Goal: Use online tool/utility: Utilize a website feature to perform a specific function

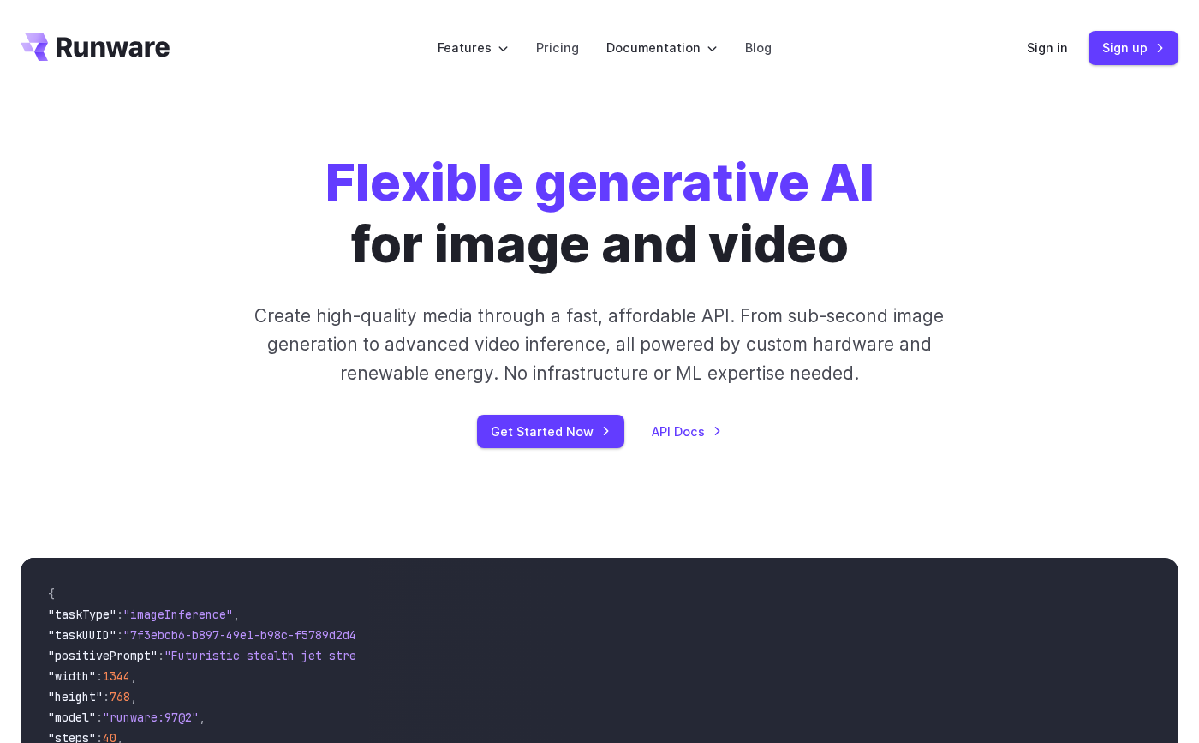
click at [1055, 58] on div "Sign in Sign up" at bounding box center [1103, 47] width 152 height 33
click at [1045, 43] on link "Sign in" at bounding box center [1047, 48] width 41 height 20
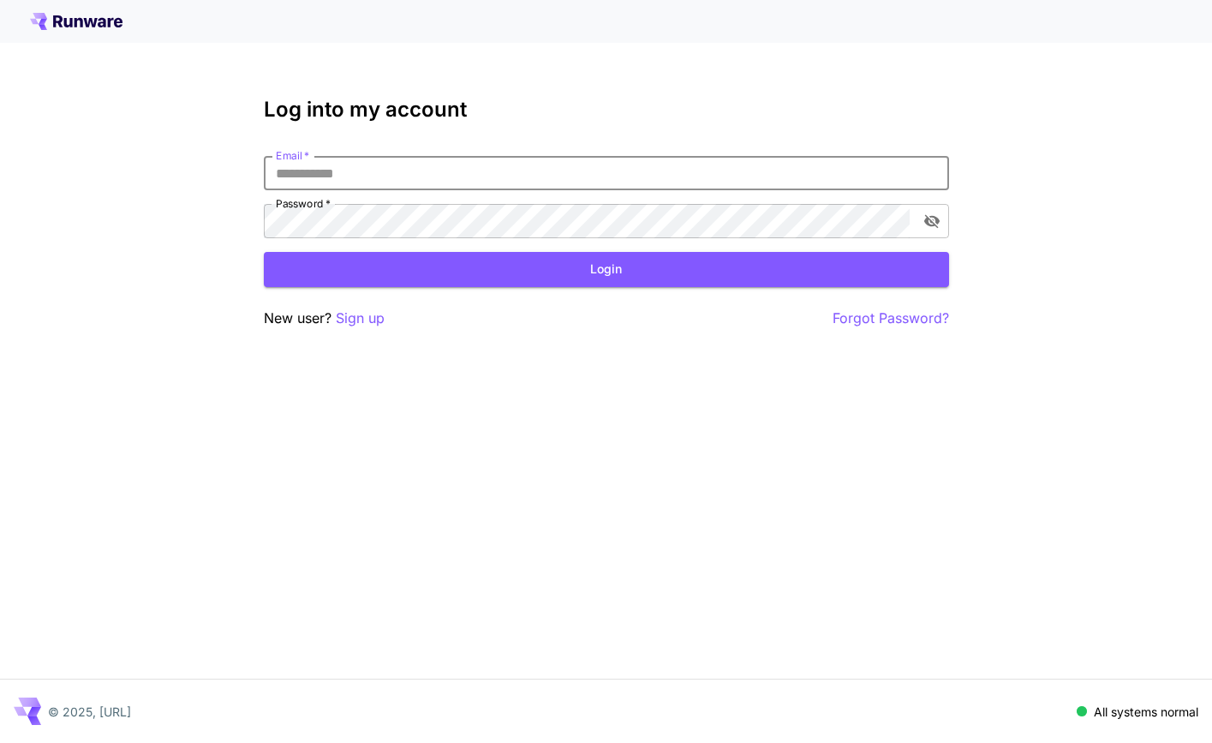
type input "**********"
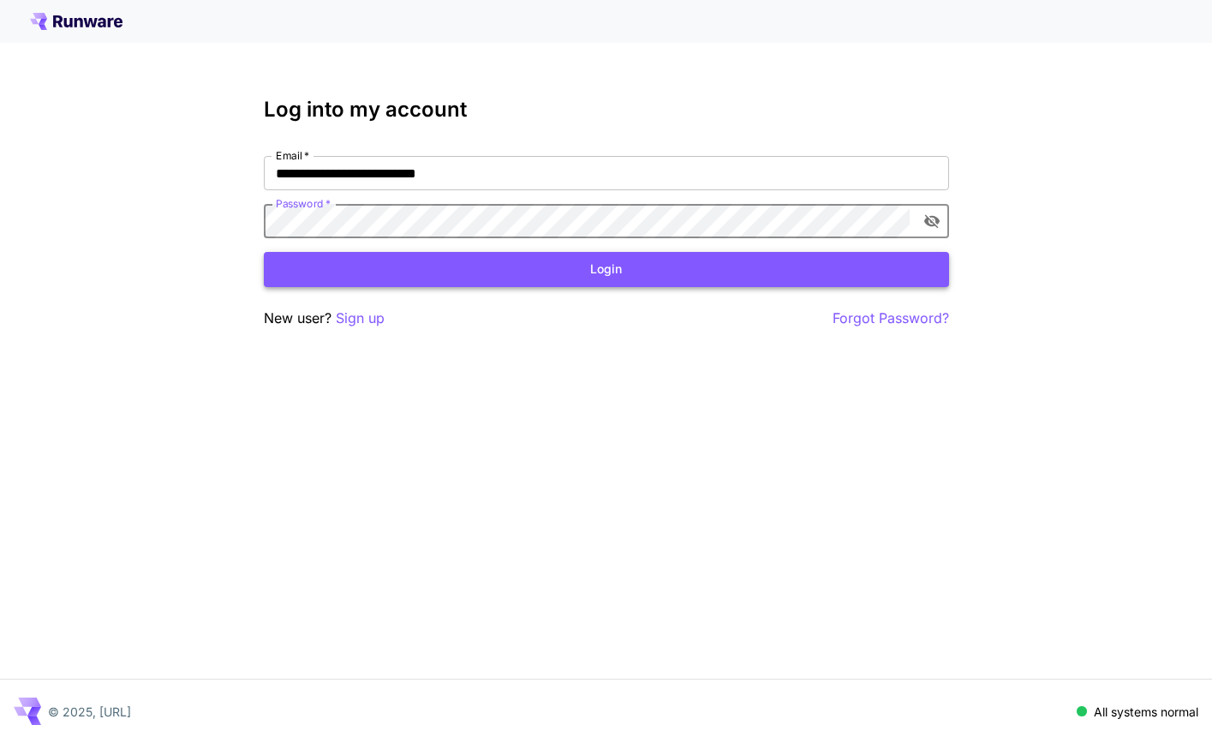
click at [452, 271] on button "Login" at bounding box center [606, 269] width 685 height 35
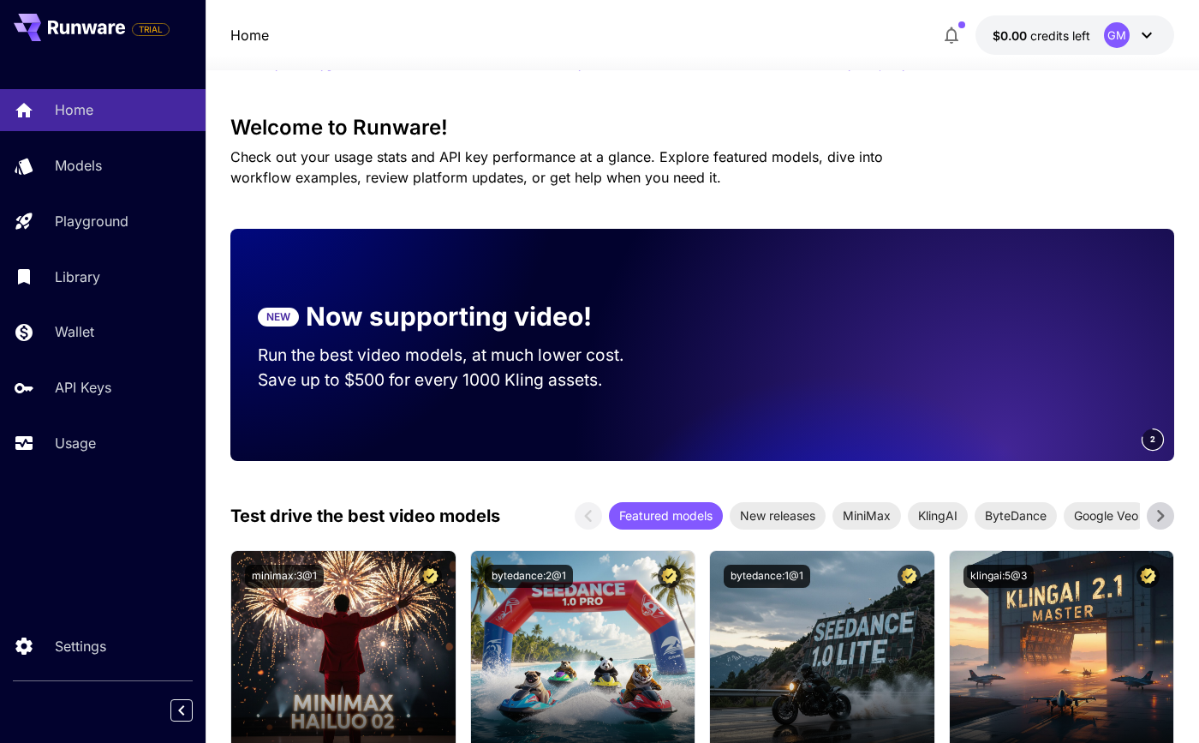
scroll to position [-1, 0]
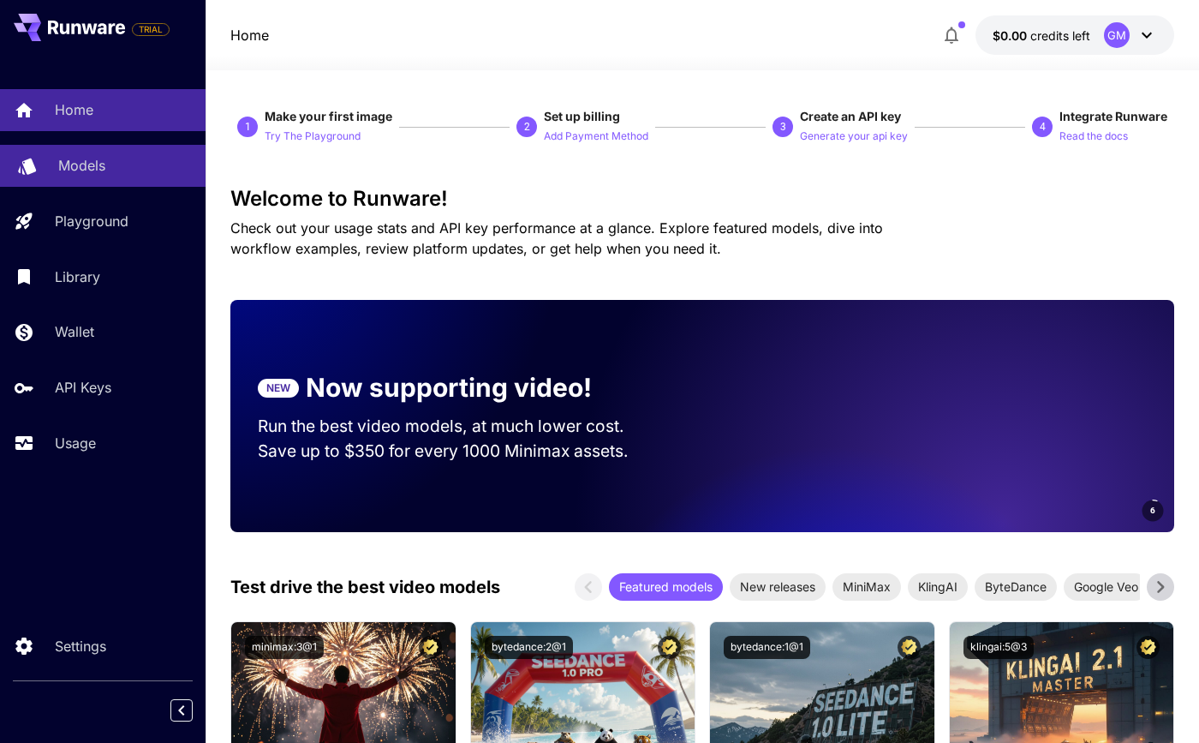
click at [119, 170] on div "Models" at bounding box center [125, 165] width 134 height 21
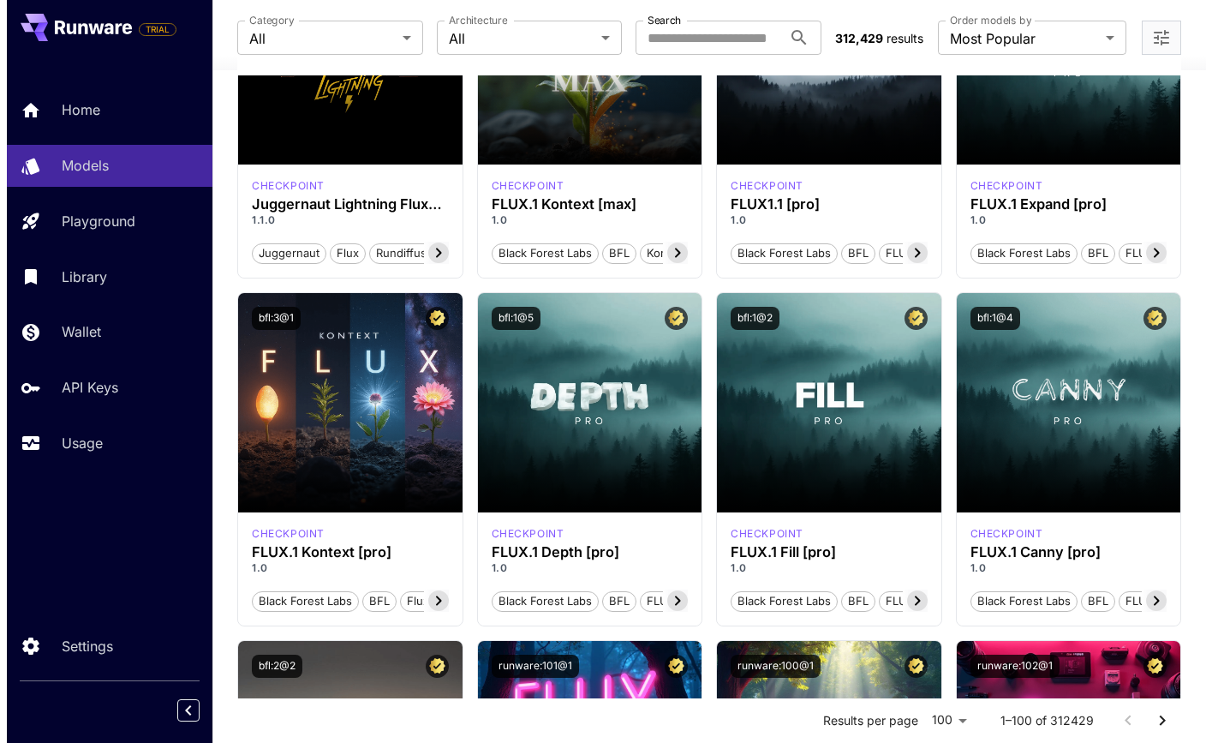
scroll to position [623, 0]
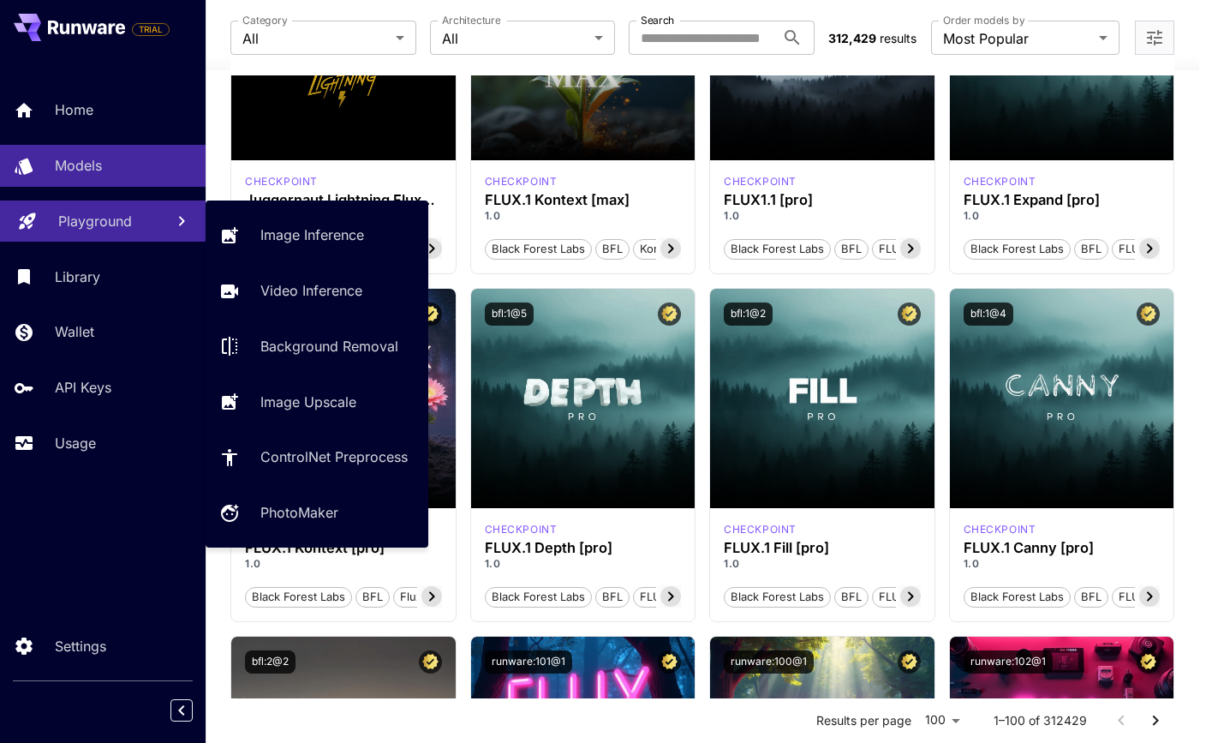
click at [115, 242] on link "Playground" at bounding box center [103, 221] width 206 height 42
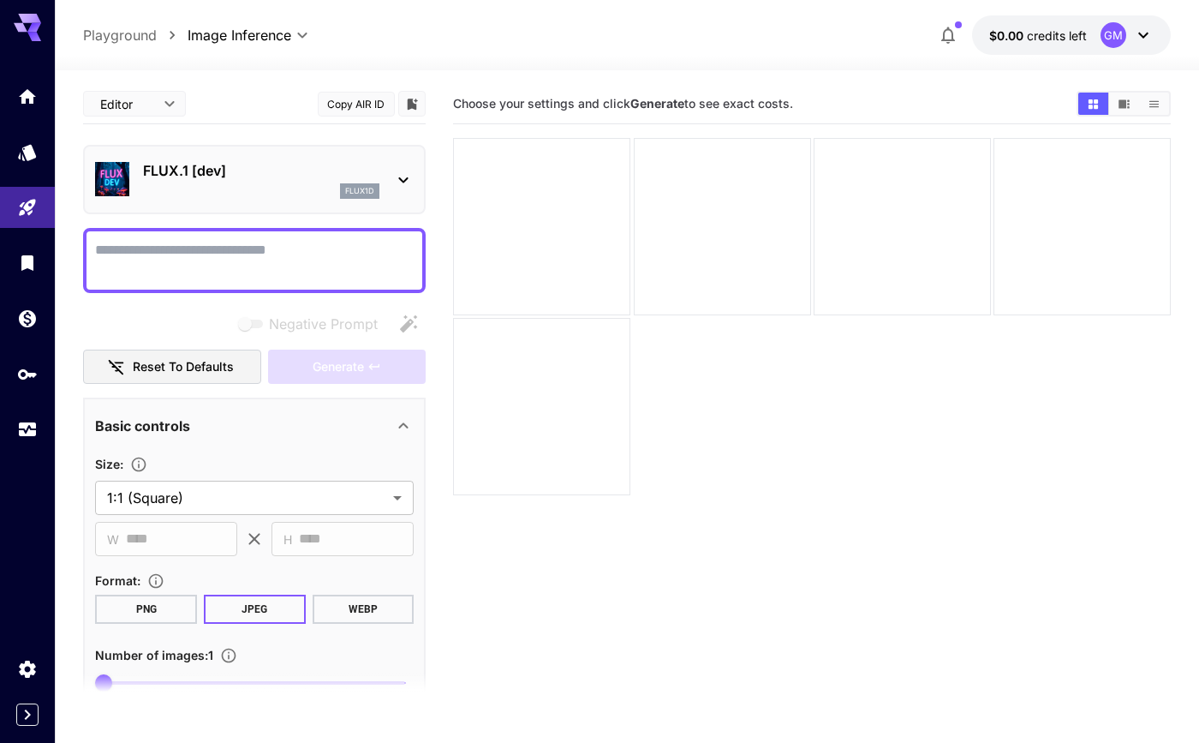
click at [325, 185] on div "flux1d" at bounding box center [261, 190] width 236 height 15
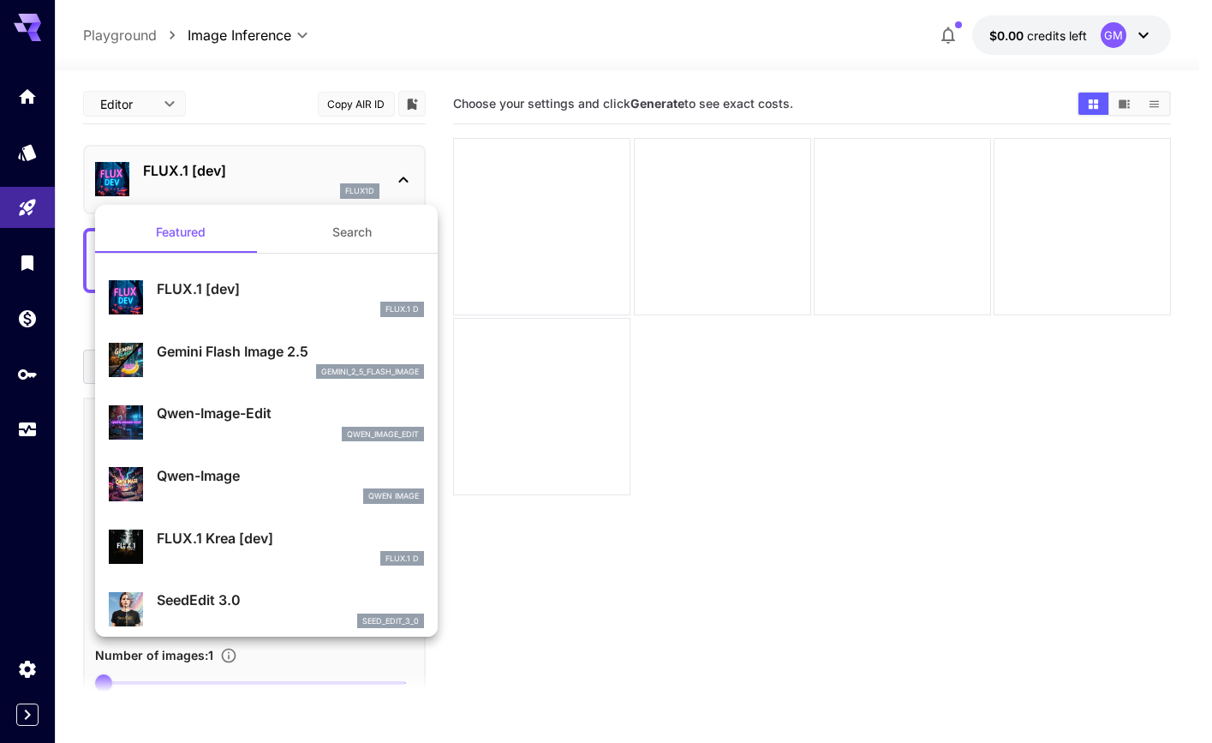
click at [240, 55] on div at bounding box center [606, 371] width 1212 height 743
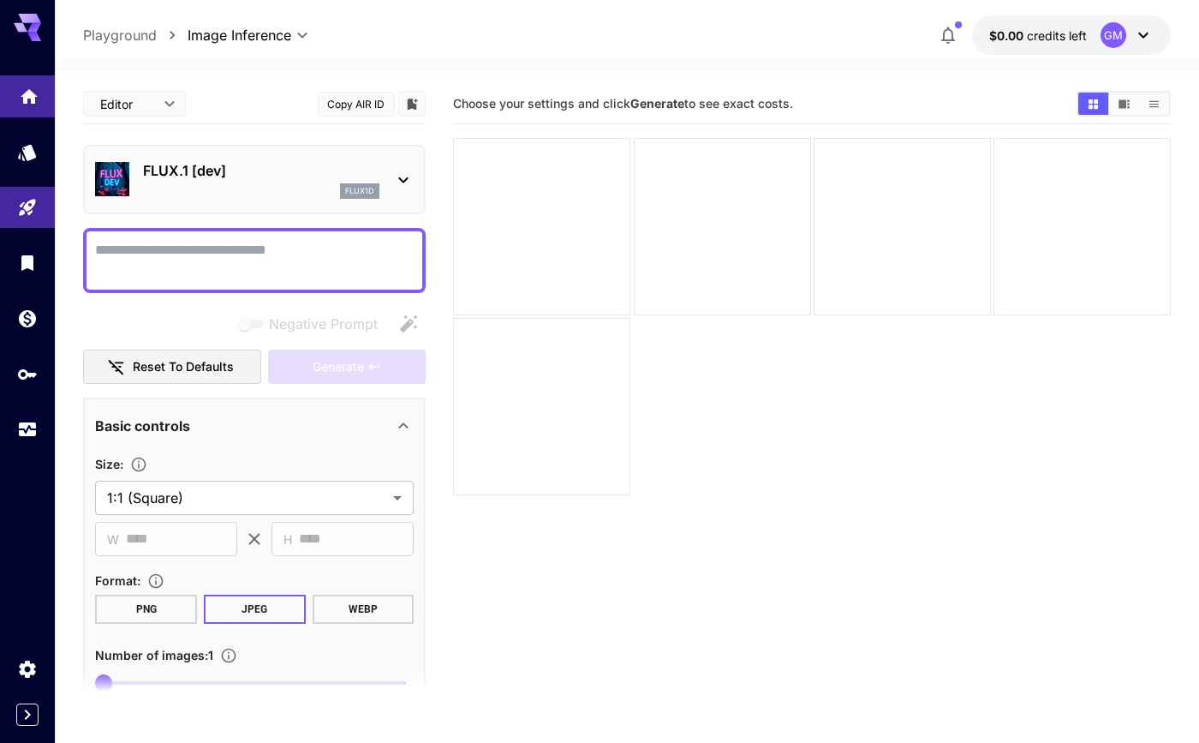
click at [25, 104] on link at bounding box center [27, 96] width 55 height 42
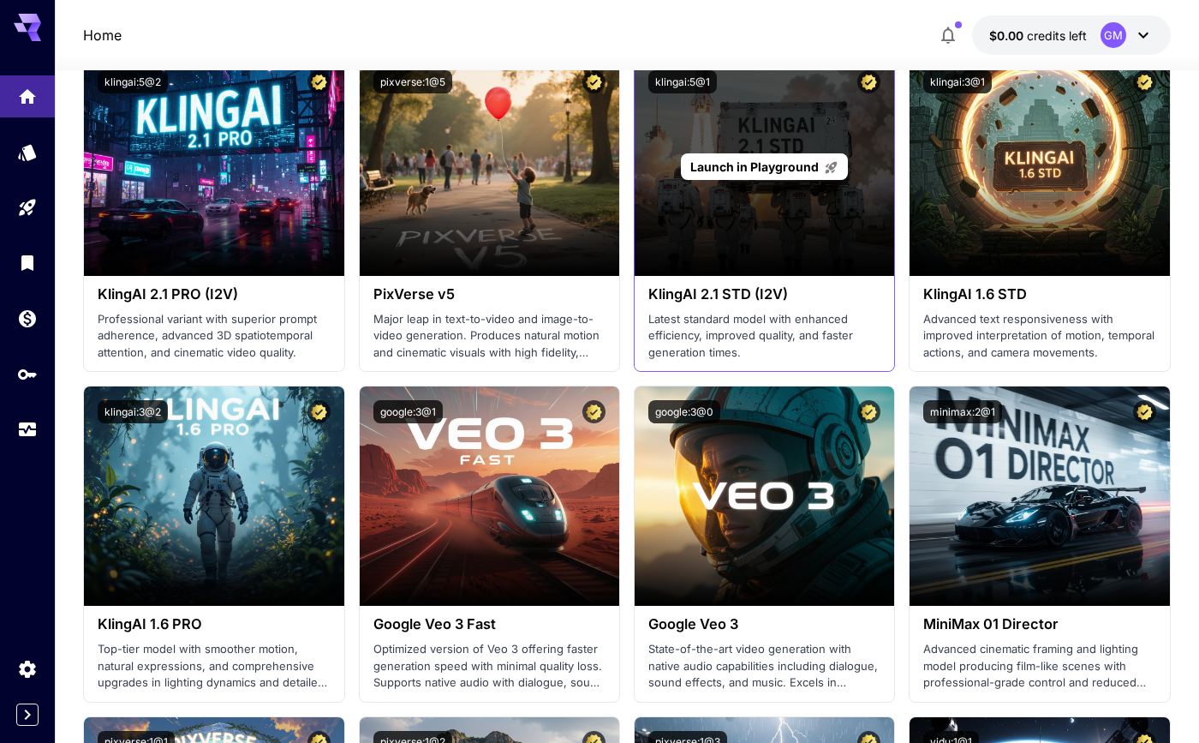
scroll to position [905, 0]
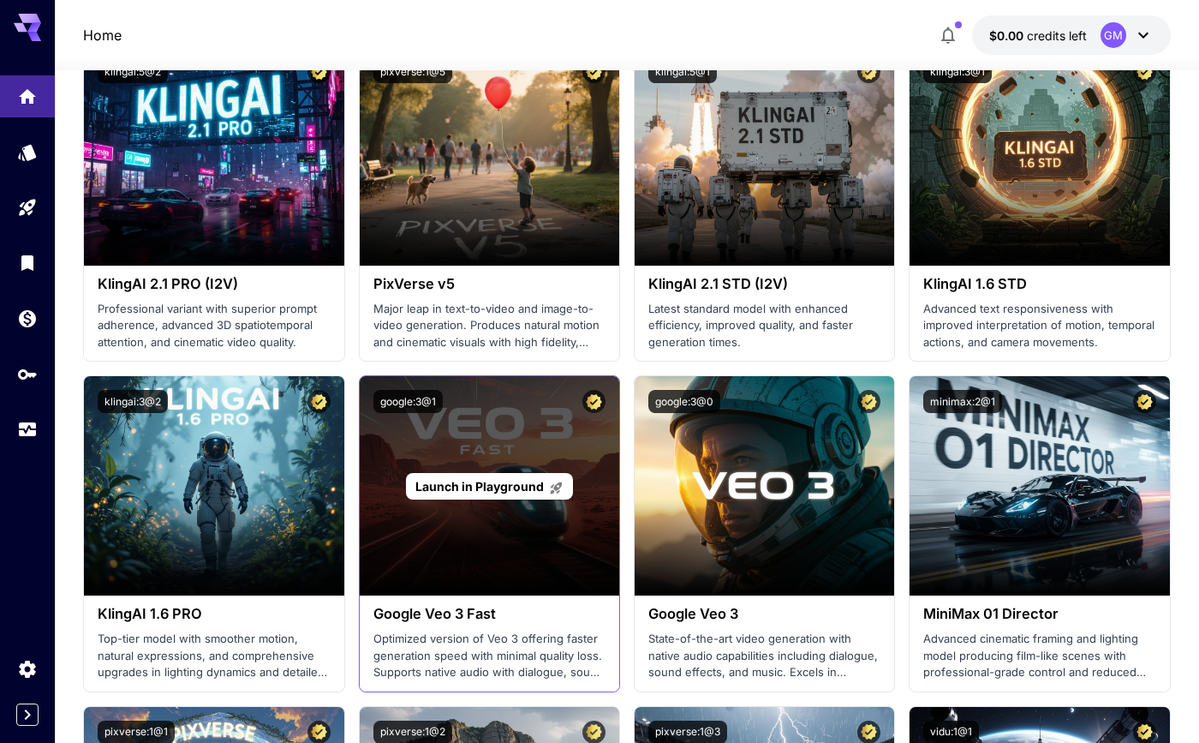
click at [505, 531] on div "Launch in Playground" at bounding box center [490, 485] width 260 height 219
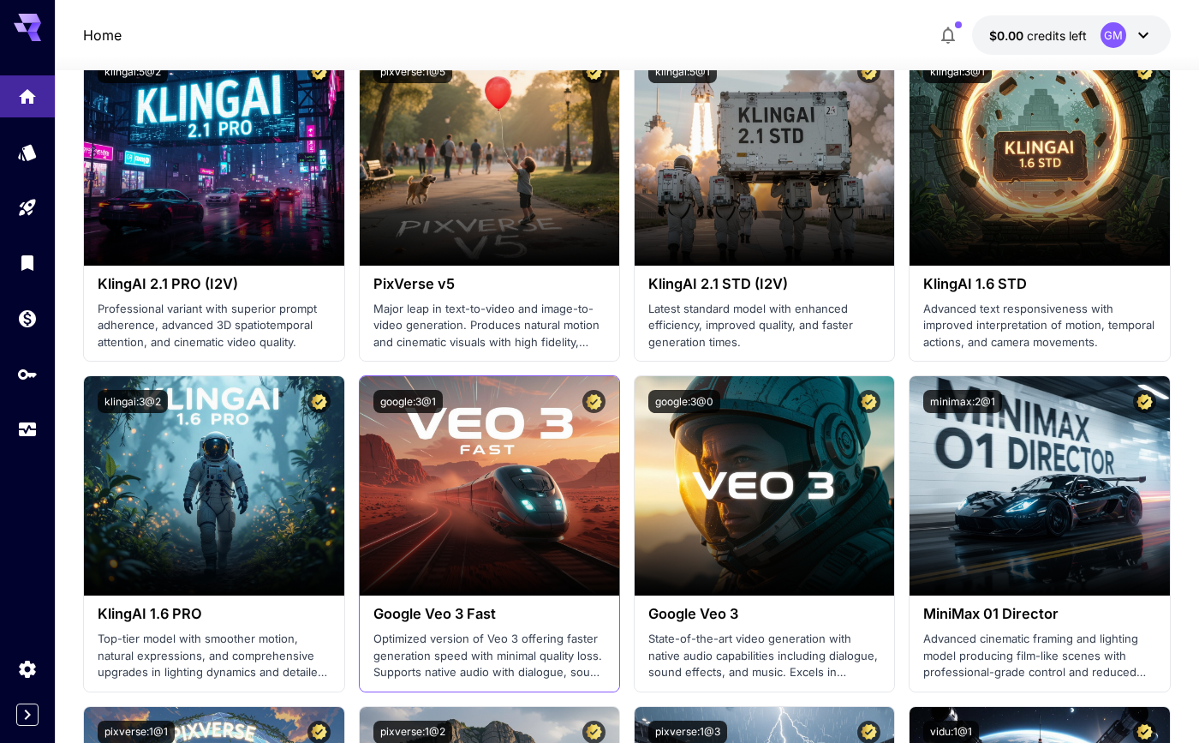
click at [521, 620] on div "Google Veo 3 Fast Optimized version of Veo 3 offering faster generation speed w…" at bounding box center [490, 642] width 260 height 95
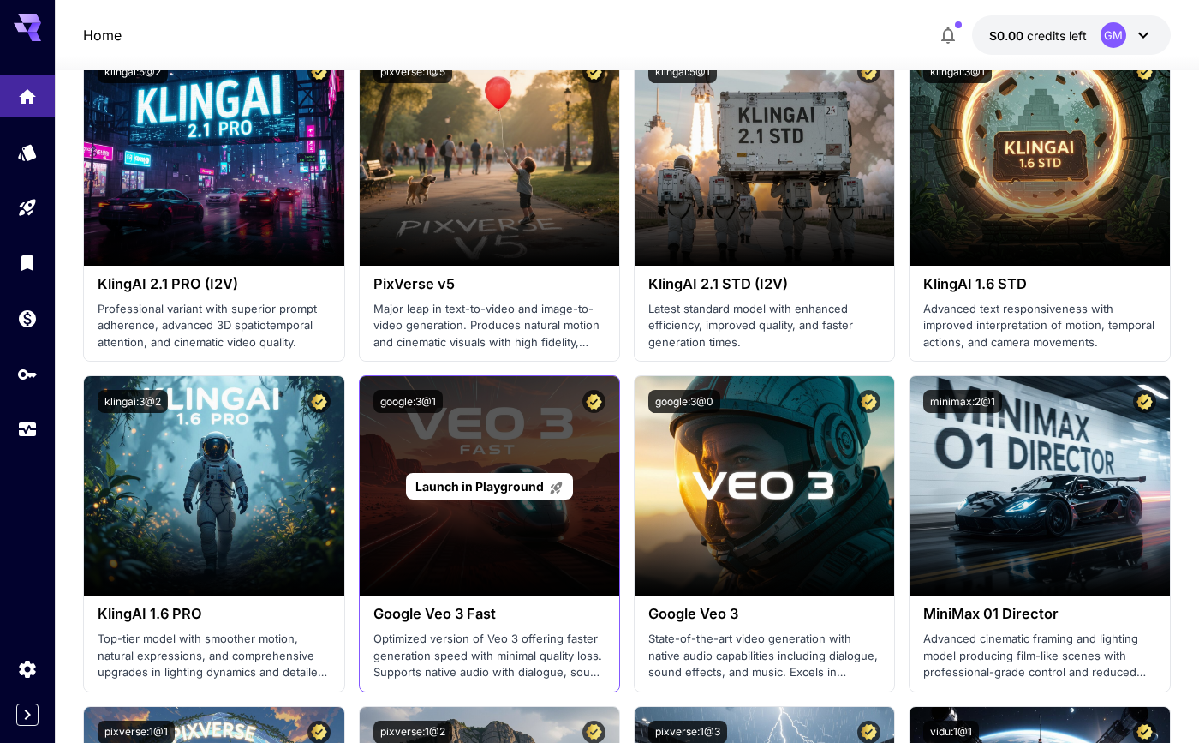
click at [481, 487] on span "Launch in Playground" at bounding box center [479, 486] width 128 height 15
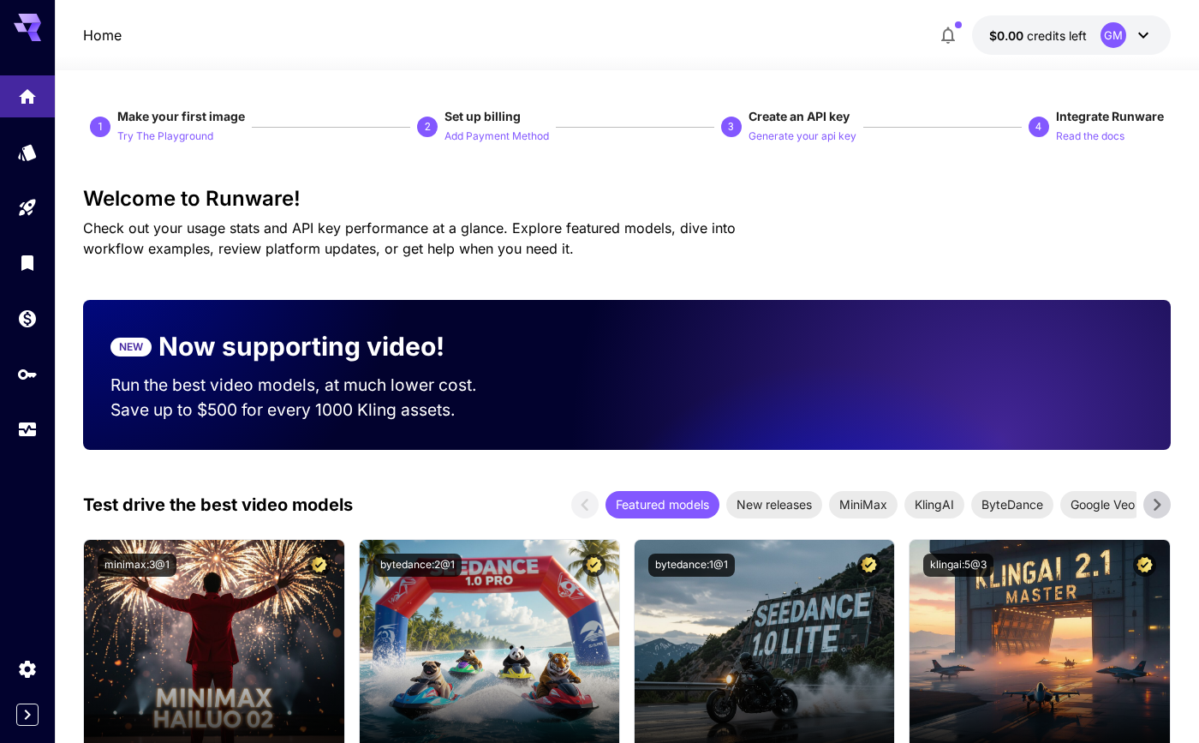
scroll to position [905, 0]
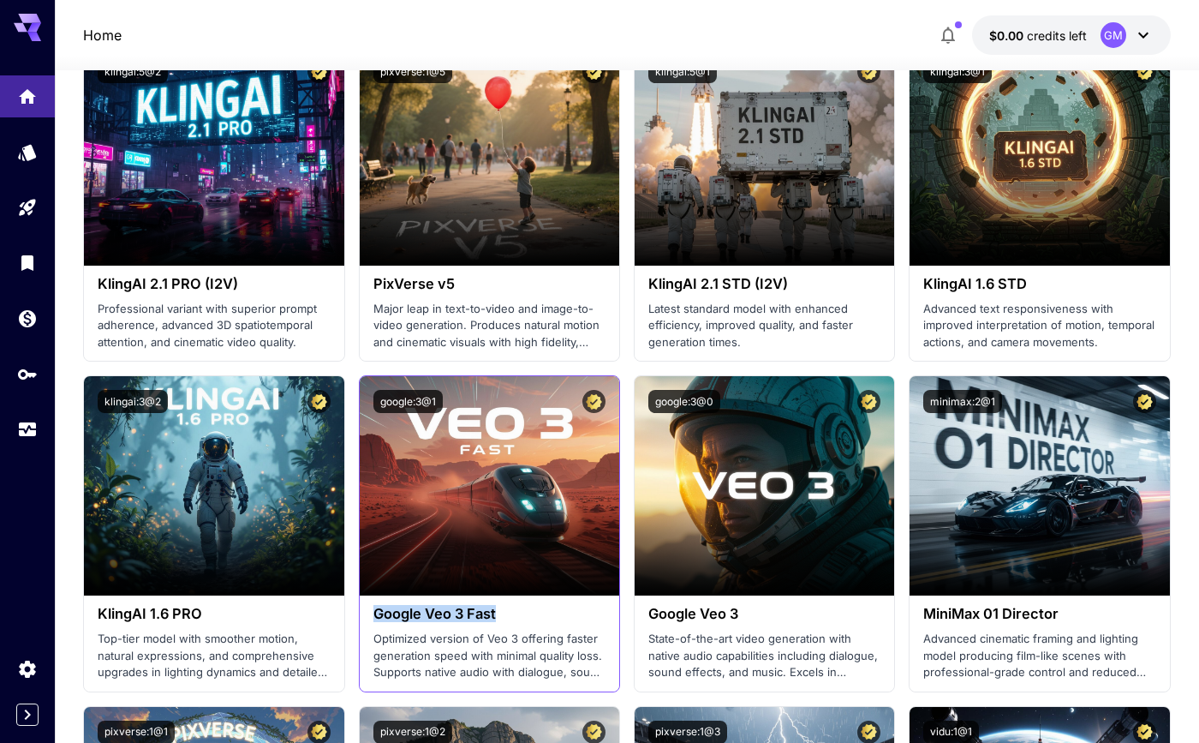
drag, startPoint x: 508, startPoint y: 612, endPoint x: 369, endPoint y: 609, distance: 138.8
click at [369, 609] on div "Google Veo 3 Fast Optimized version of Veo 3 offering faster generation speed w…" at bounding box center [490, 642] width 260 height 95
copy h3 "Google Veo 3 Fast"
